Goal: Transaction & Acquisition: Purchase product/service

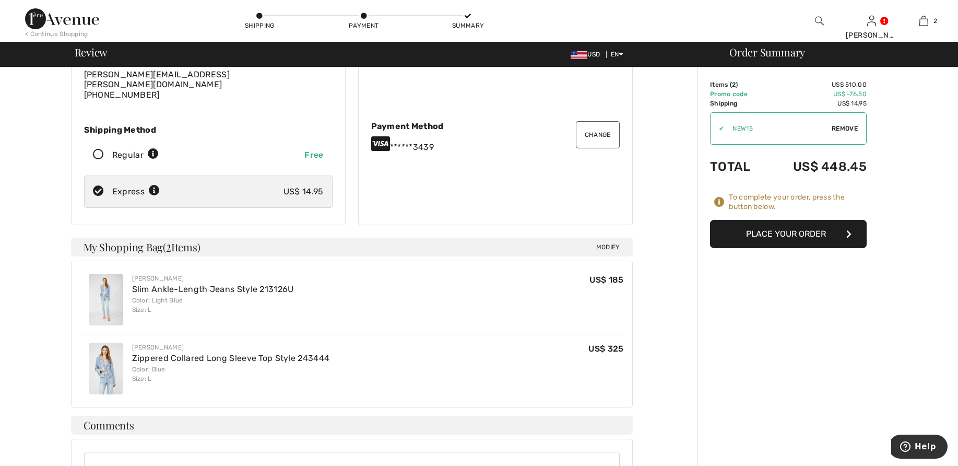
click at [797, 236] on button "Place Your Order" at bounding box center [788, 234] width 157 height 28
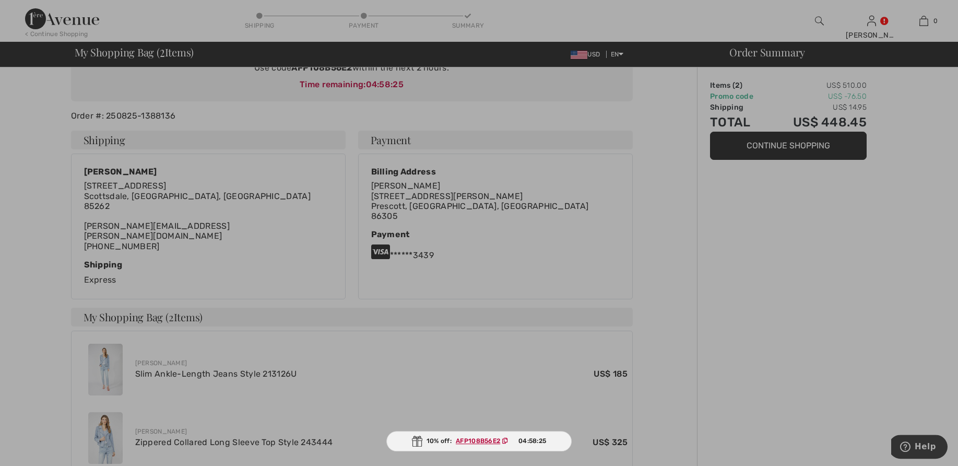
scroll to position [160, 0]
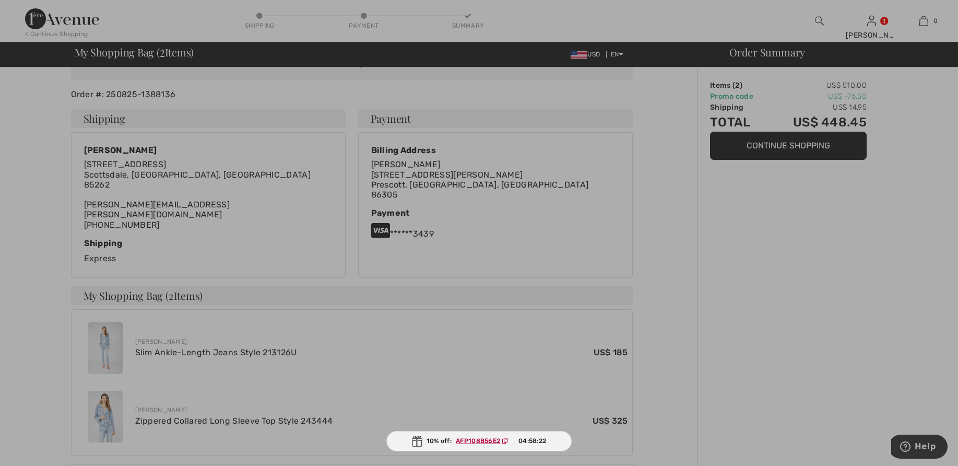
click at [482, 438] on ins "AFP108B56E2" at bounding box center [478, 440] width 44 height 7
click at [482, 440] on ins "AFP108B56E2" at bounding box center [478, 440] width 44 height 7
click at [472, 440] on ins "AFP108B56E2" at bounding box center [477, 440] width 44 height 7
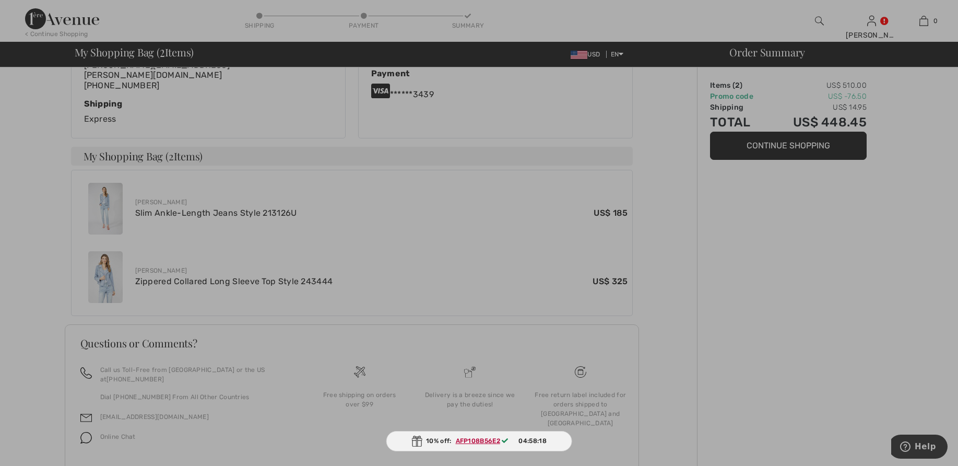
scroll to position [290, 0]
